Goal: Navigation & Orientation: Find specific page/section

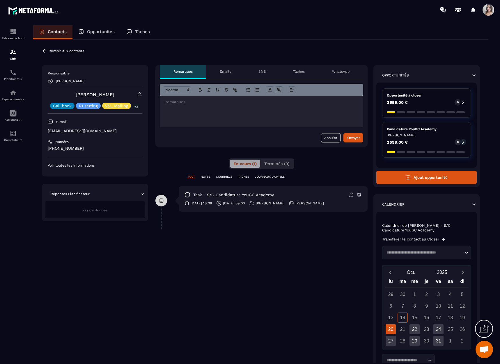
scroll to position [971, 0]
click at [14, 77] on p "Planificateur" at bounding box center [12, 78] width 23 height 3
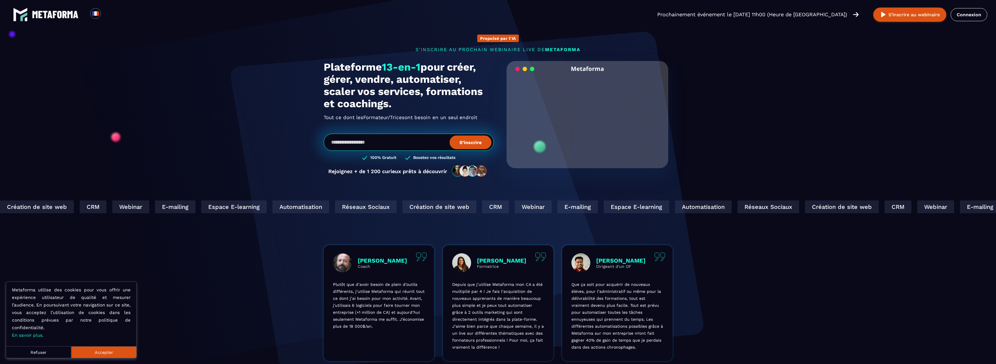
click at [967, 22] on div "Loading... Prochainement événement le [DATE] 11h00 (Heure de [GEOGRAPHIC_DATA])…" at bounding box center [498, 14] width 996 height 29
click at [968, 17] on link "Connexion" at bounding box center [969, 14] width 37 height 13
